Goal: Information Seeking & Learning: Find specific fact

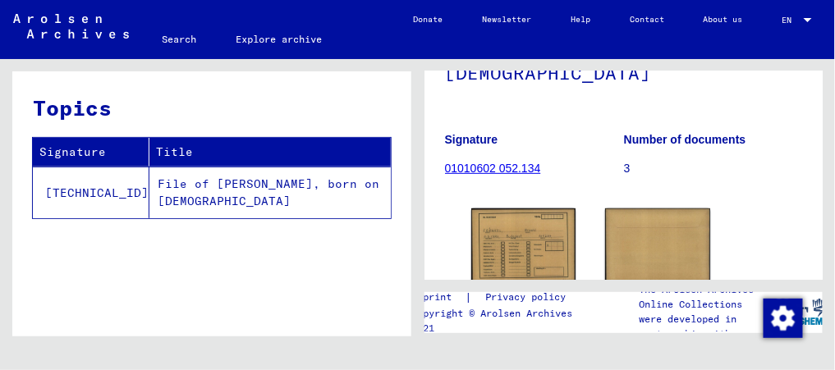
scroll to position [157, 0]
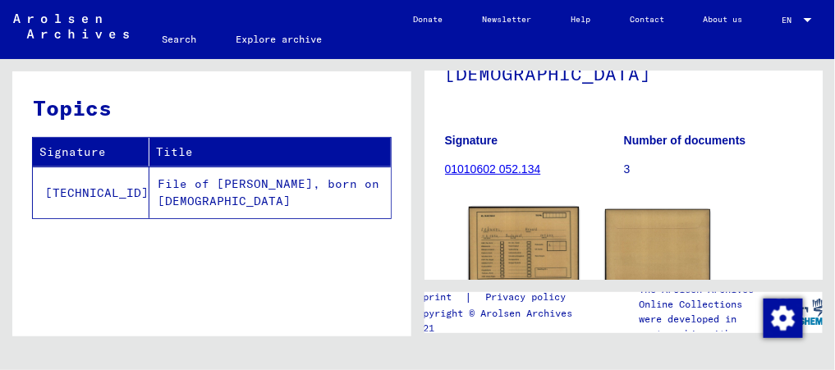
click at [524, 237] on img at bounding box center [523, 246] width 110 height 79
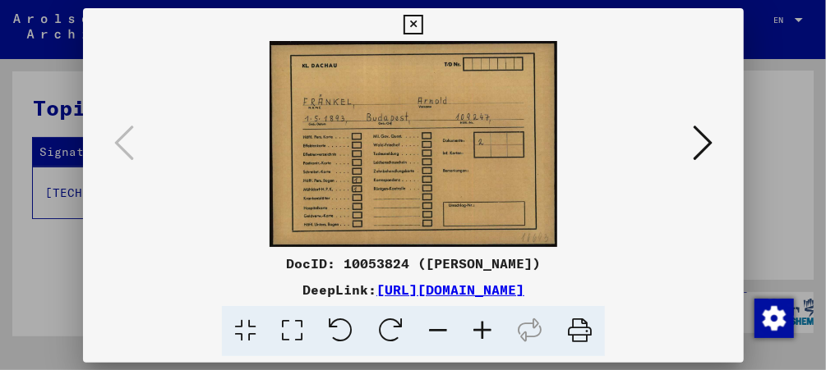
click at [524, 237] on div "DocID: 10053824 ([PERSON_NAME]) DeepLink: [URL][DOMAIN_NAME]" at bounding box center [413, 182] width 660 height 348
click at [415, 27] on icon at bounding box center [412, 25] width 19 height 20
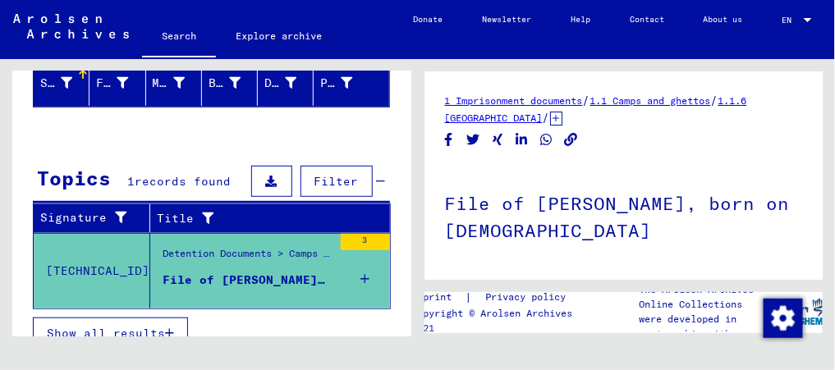
scroll to position [221, 0]
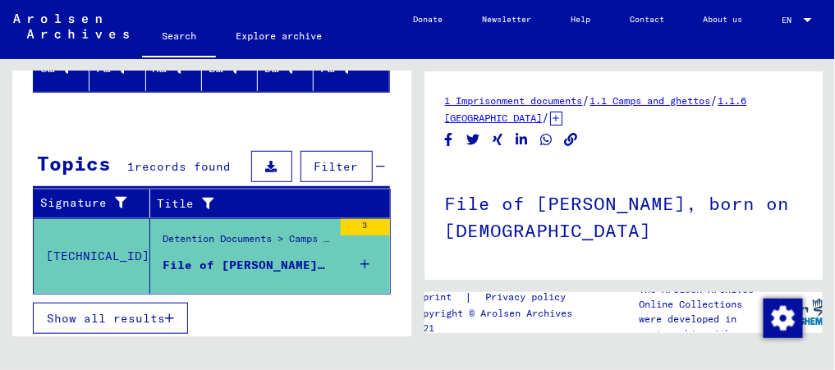
click at [143, 329] on div "Show all results" at bounding box center [212, 319] width 358 height 48
click at [150, 317] on span "Show all results" at bounding box center [106, 318] width 118 height 15
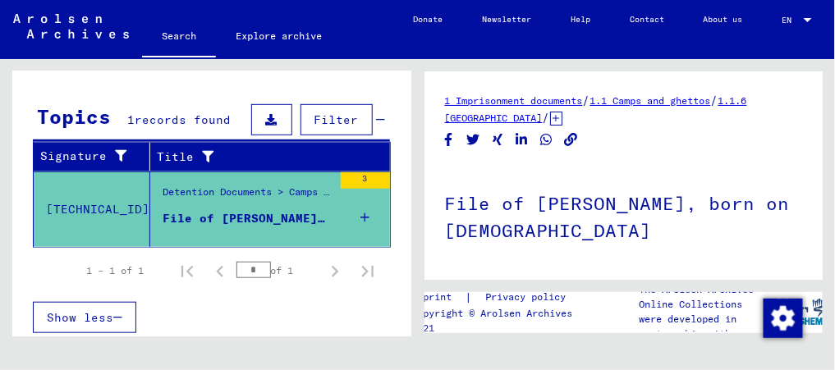
scroll to position [0, 0]
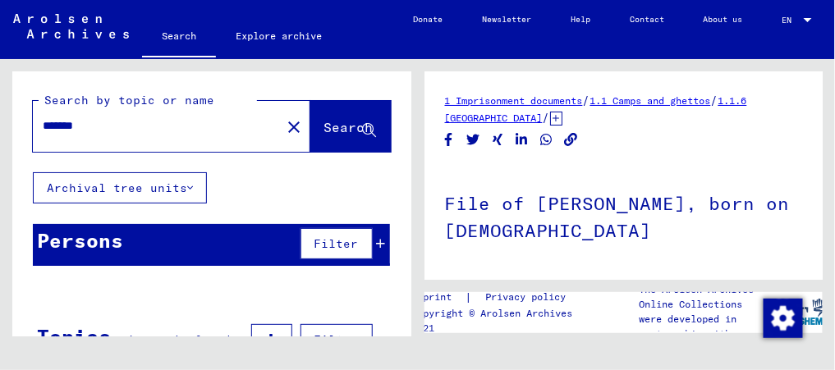
scroll to position [220, 0]
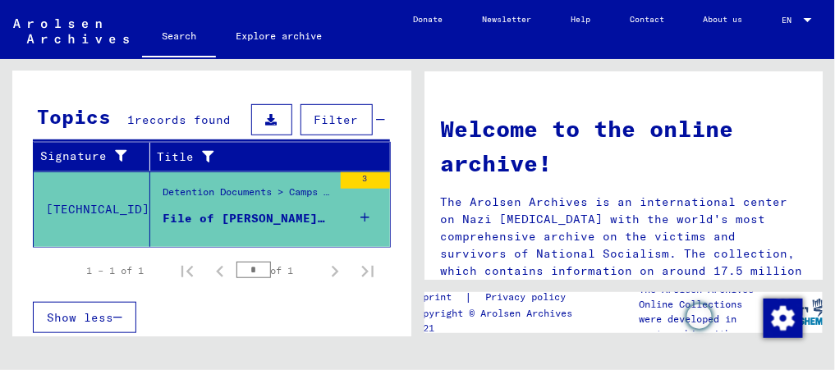
type input "**********"
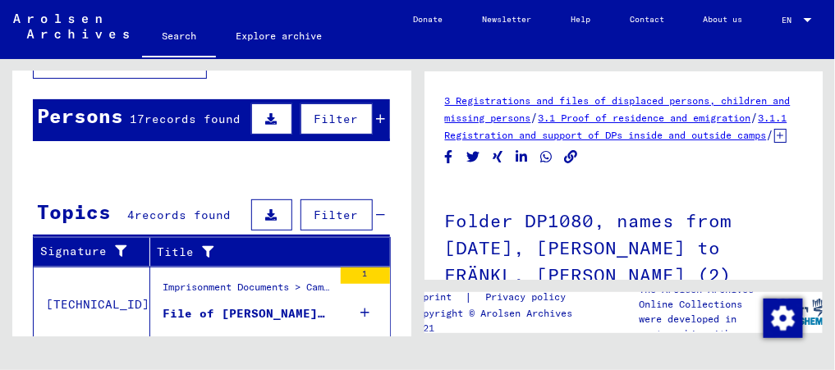
scroll to position [122, 0]
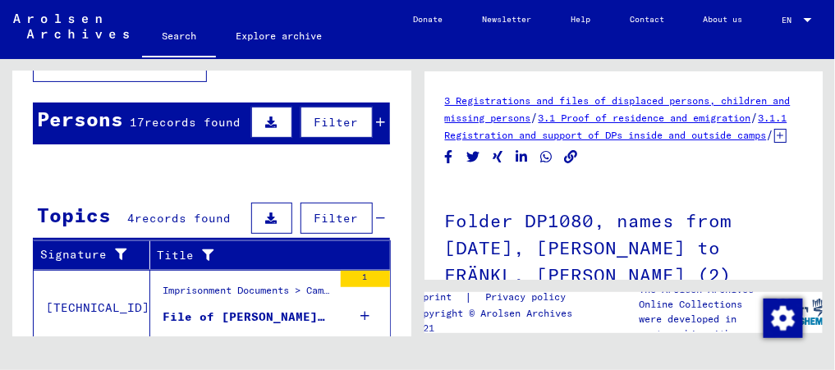
click at [377, 119] on icon at bounding box center [381, 123] width 9 height 12
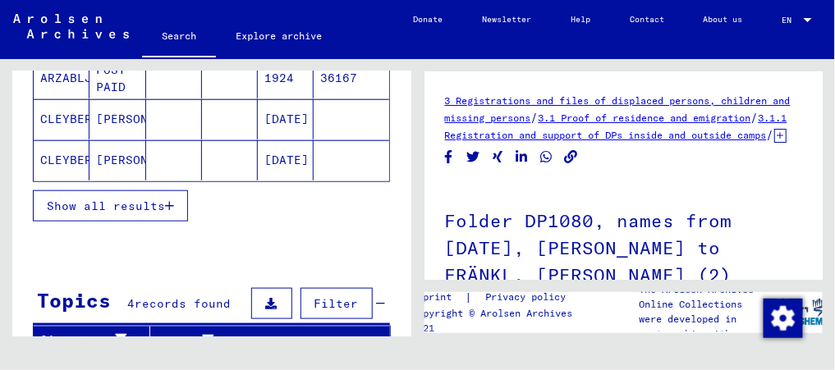
scroll to position [337, 0]
click at [161, 205] on span "Show all results" at bounding box center [106, 206] width 118 height 15
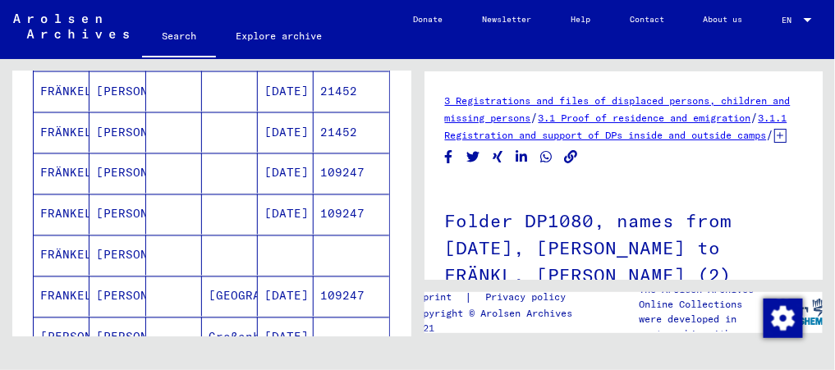
scroll to position [609, 0]
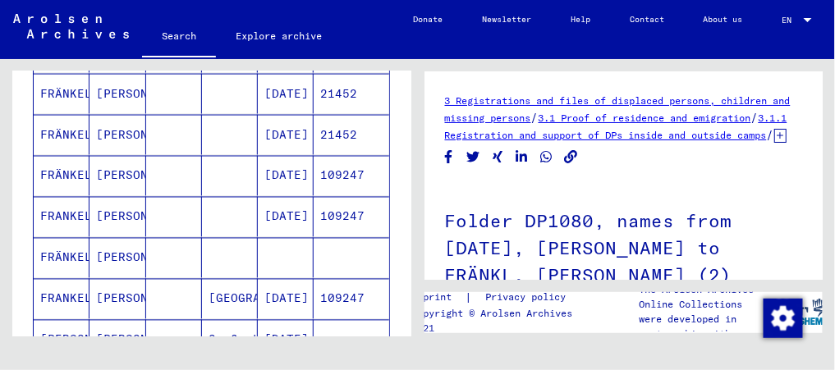
click at [98, 127] on mat-cell "[PERSON_NAME]" at bounding box center [118, 135] width 56 height 40
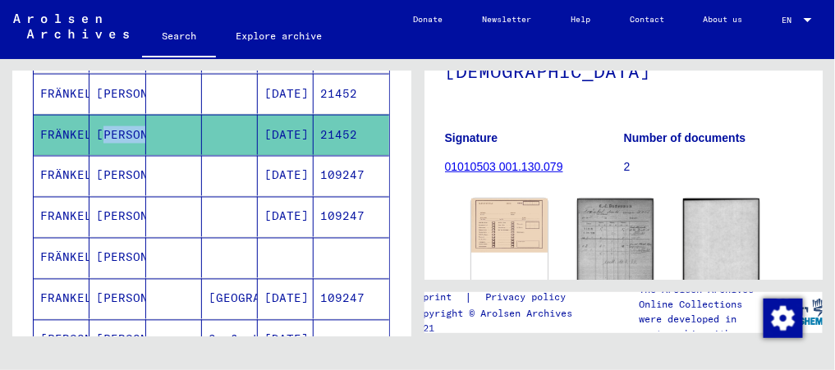
scroll to position [181, 0]
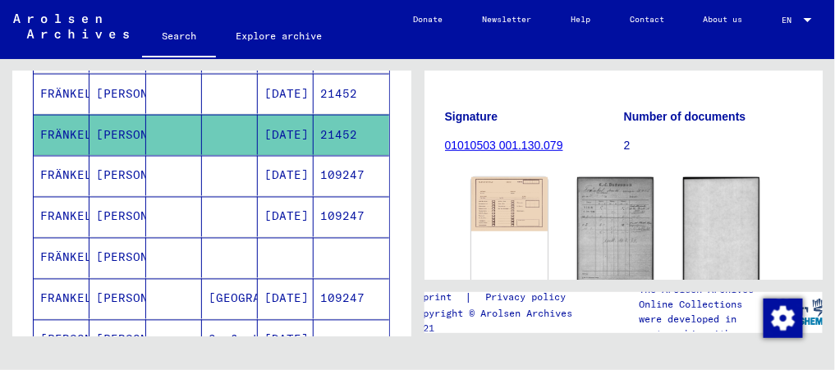
click at [287, 77] on mat-cell "[DATE]" at bounding box center [286, 94] width 56 height 40
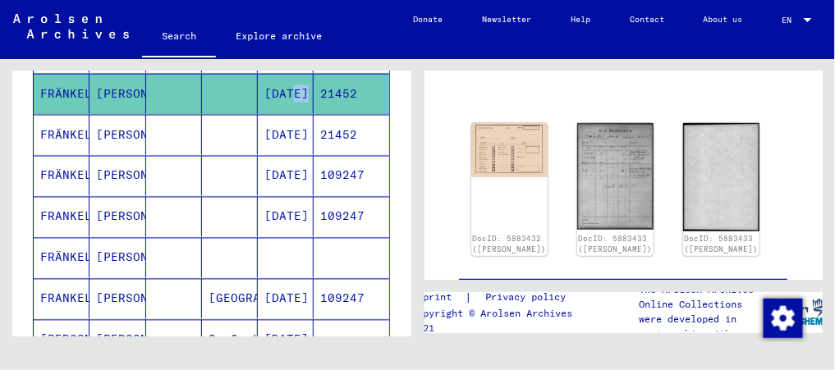
click at [287, 77] on mat-cell "[DATE]" at bounding box center [286, 94] width 56 height 40
click at [120, 82] on mat-cell "[PERSON_NAME]" at bounding box center [118, 94] width 56 height 40
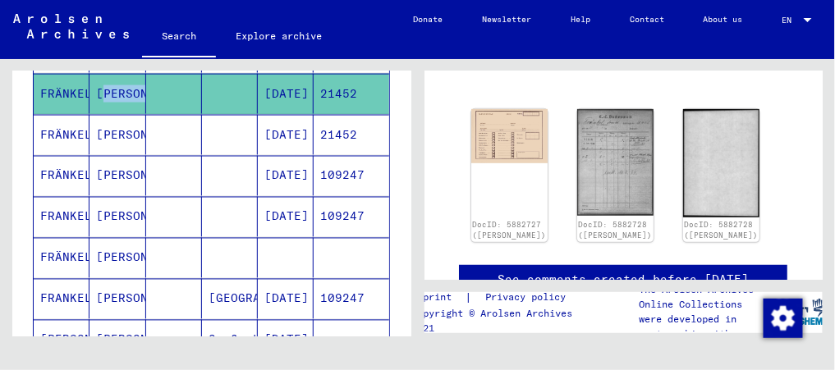
scroll to position [522, 0]
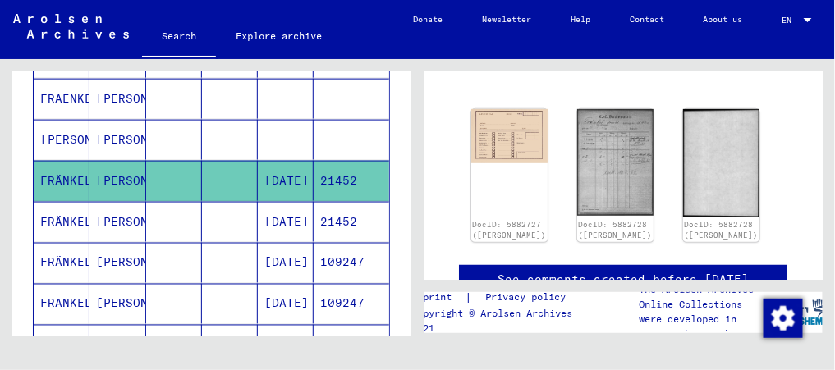
click at [146, 136] on mat-cell at bounding box center [174, 140] width 56 height 40
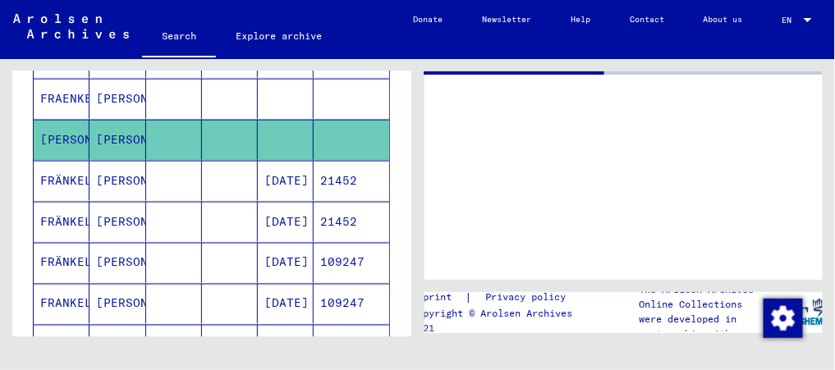
click at [146, 136] on mat-cell at bounding box center [174, 140] width 56 height 40
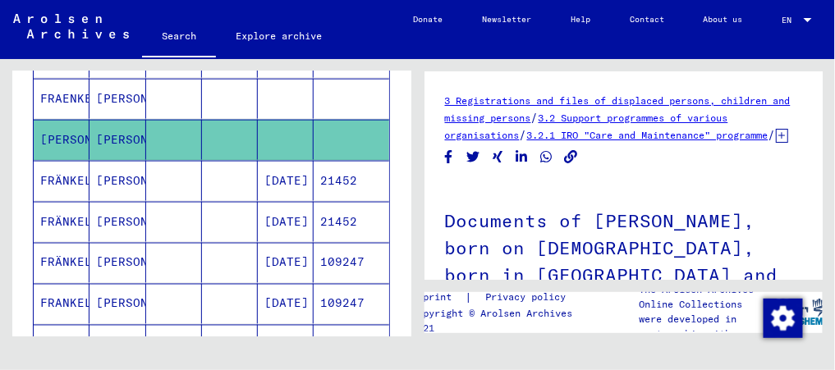
click at [136, 178] on mat-cell "[PERSON_NAME]" at bounding box center [118, 181] width 56 height 40
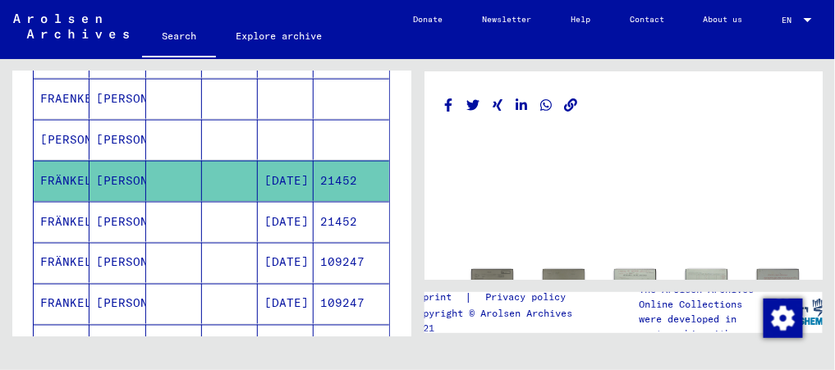
click at [136, 178] on mat-cell "[PERSON_NAME]" at bounding box center [118, 181] width 56 height 40
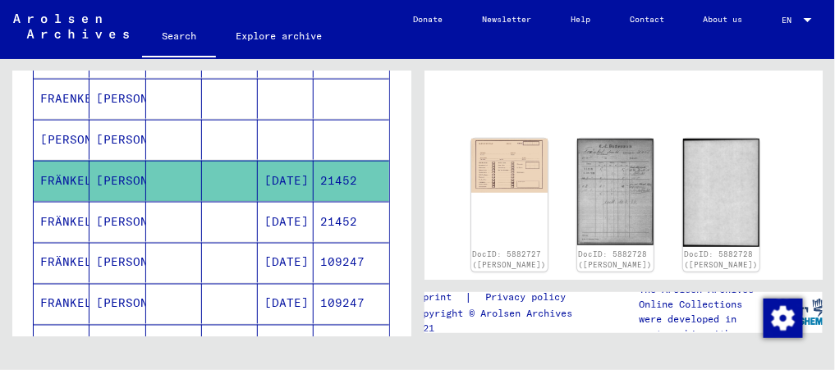
scroll to position [131, 0]
click at [220, 211] on mat-cell at bounding box center [230, 222] width 56 height 40
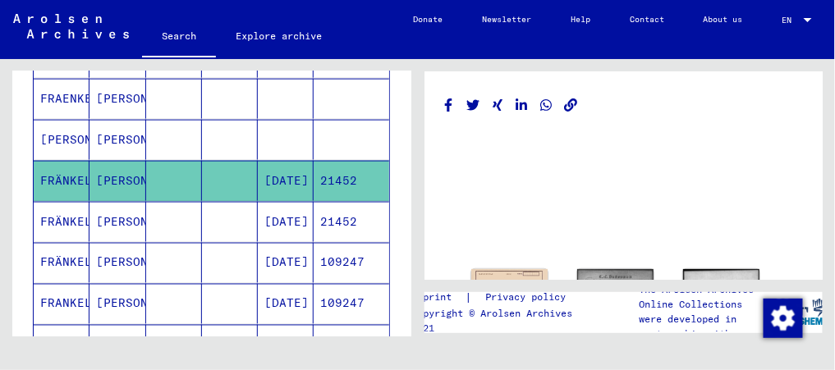
click at [220, 211] on mat-cell at bounding box center [230, 222] width 56 height 40
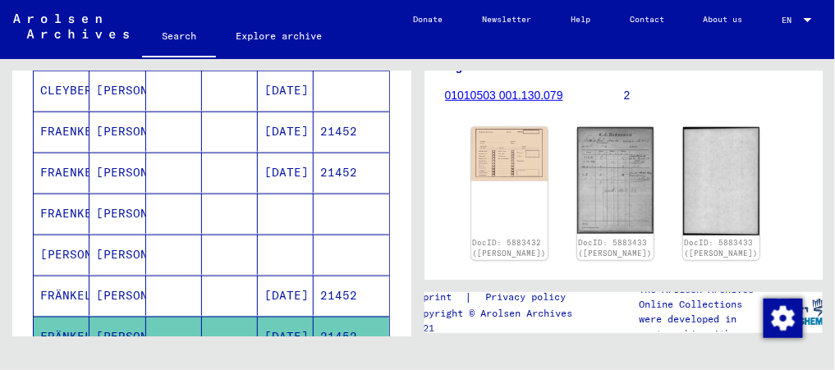
scroll to position [406, 0]
click at [258, 162] on mat-cell "[DATE]" at bounding box center [286, 174] width 56 height 40
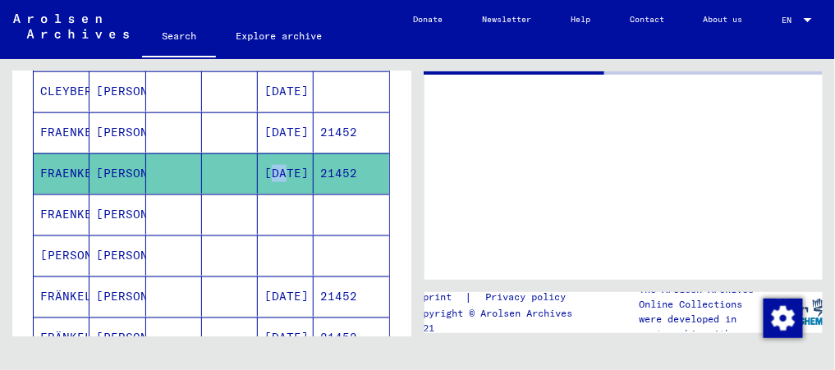
click at [258, 162] on mat-cell "[DATE]" at bounding box center [286, 174] width 56 height 40
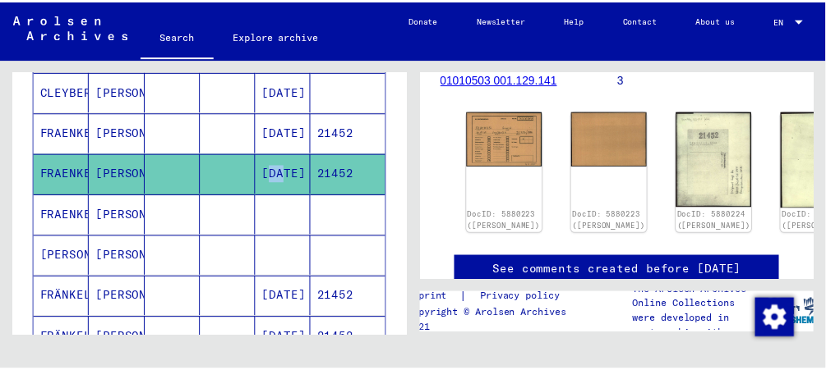
scroll to position [248, 0]
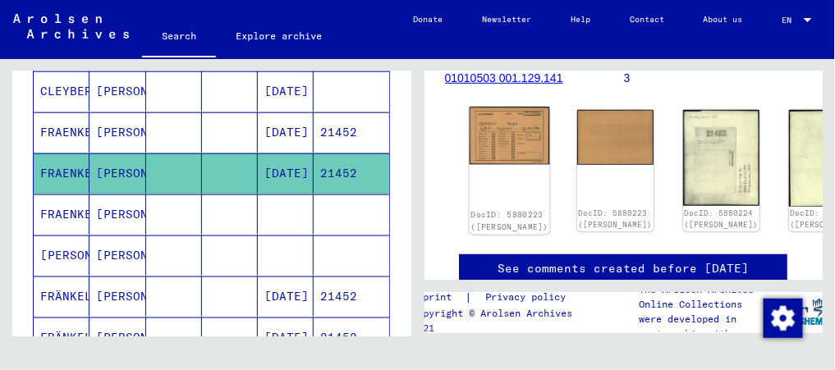
click at [513, 210] on div "DocID: 5880223 ([PERSON_NAME])" at bounding box center [510, 221] width 78 height 23
click at [505, 138] on img at bounding box center [509, 137] width 81 height 58
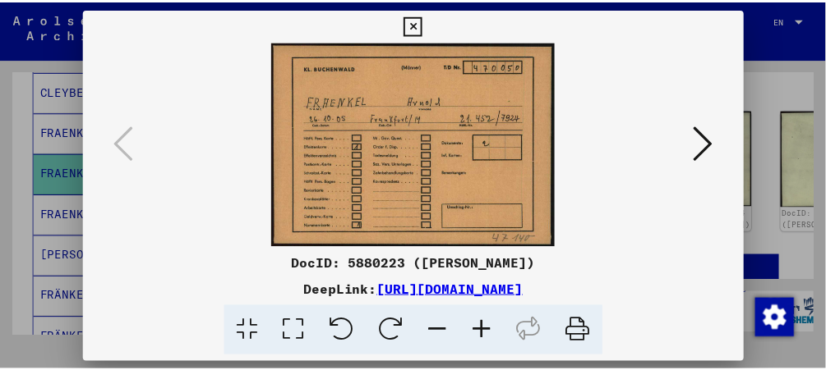
scroll to position [412, 0]
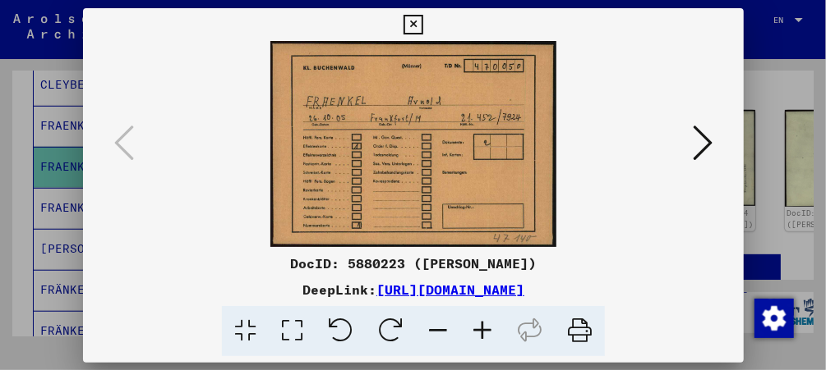
click at [505, 138] on img at bounding box center [413, 144] width 549 height 206
